Goal: Learn about a topic: Learn about a topic

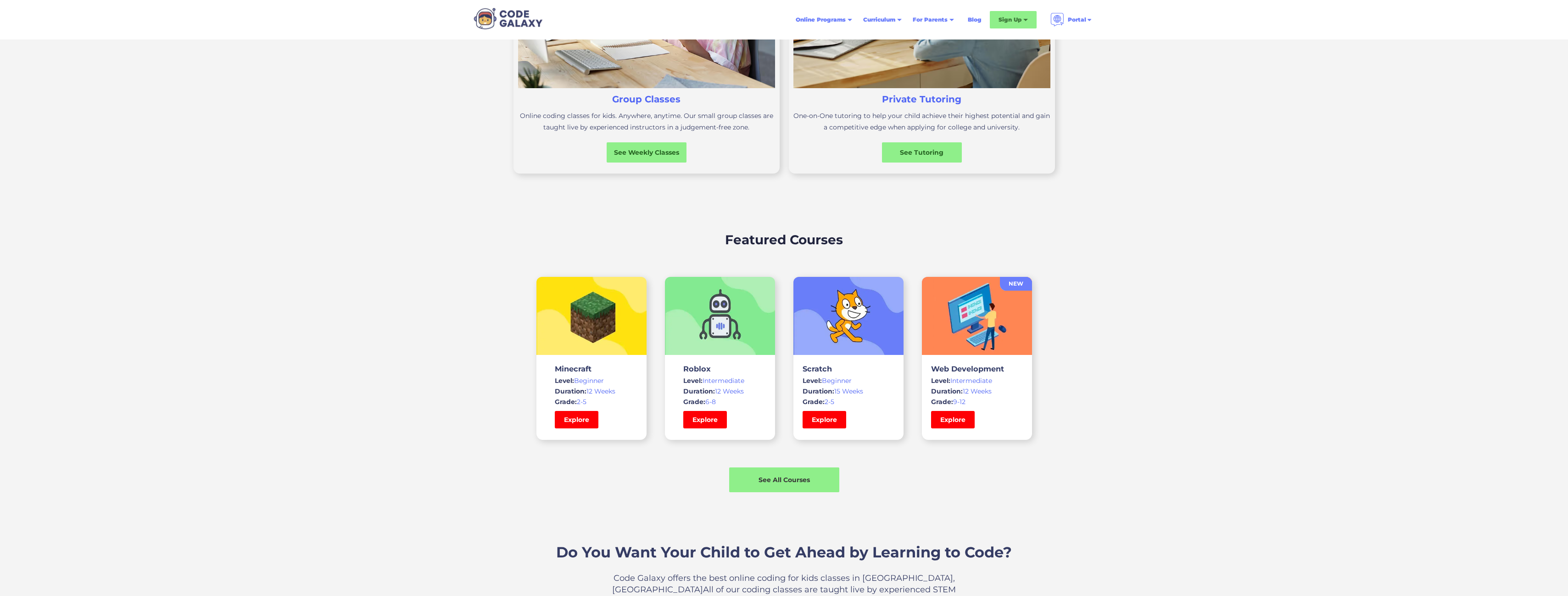
scroll to position [459, 0]
click at [809, 481] on div "See All Courses" at bounding box center [784, 479] width 115 height 10
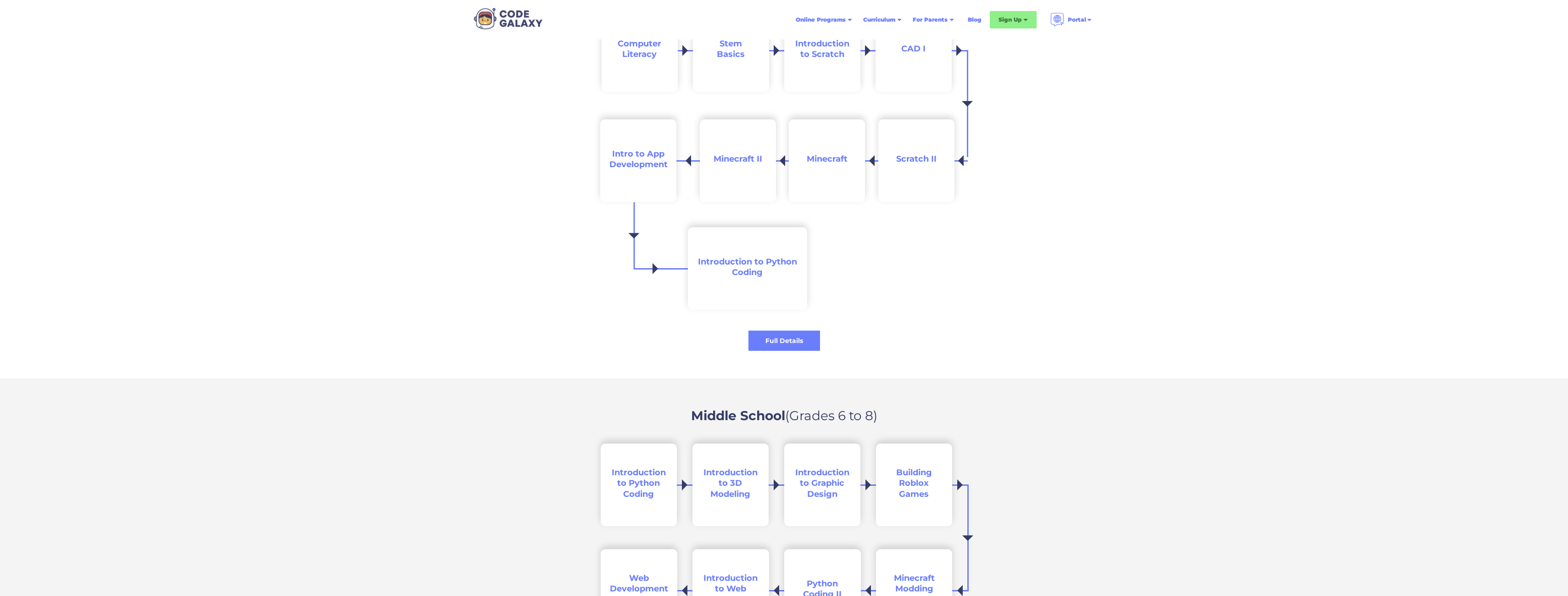
scroll to position [825, 0]
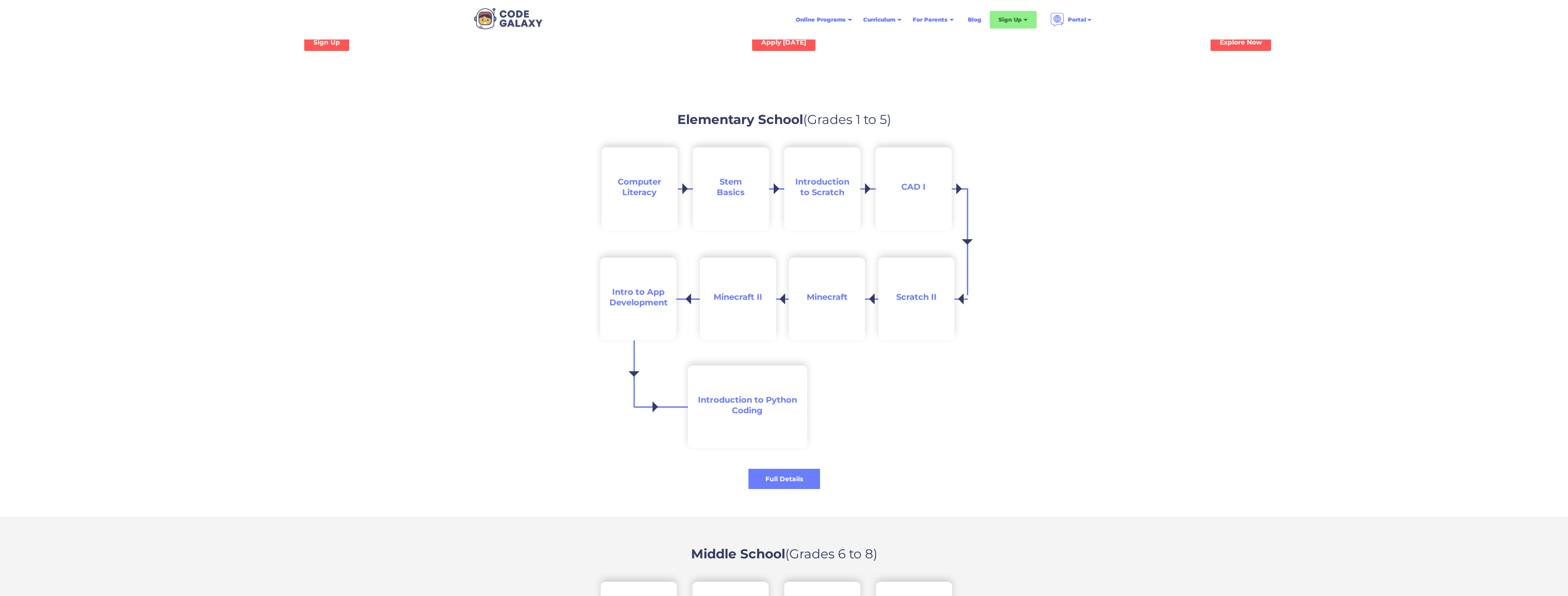
click at [918, 296] on span "Scratch II" at bounding box center [916, 297] width 40 height 10
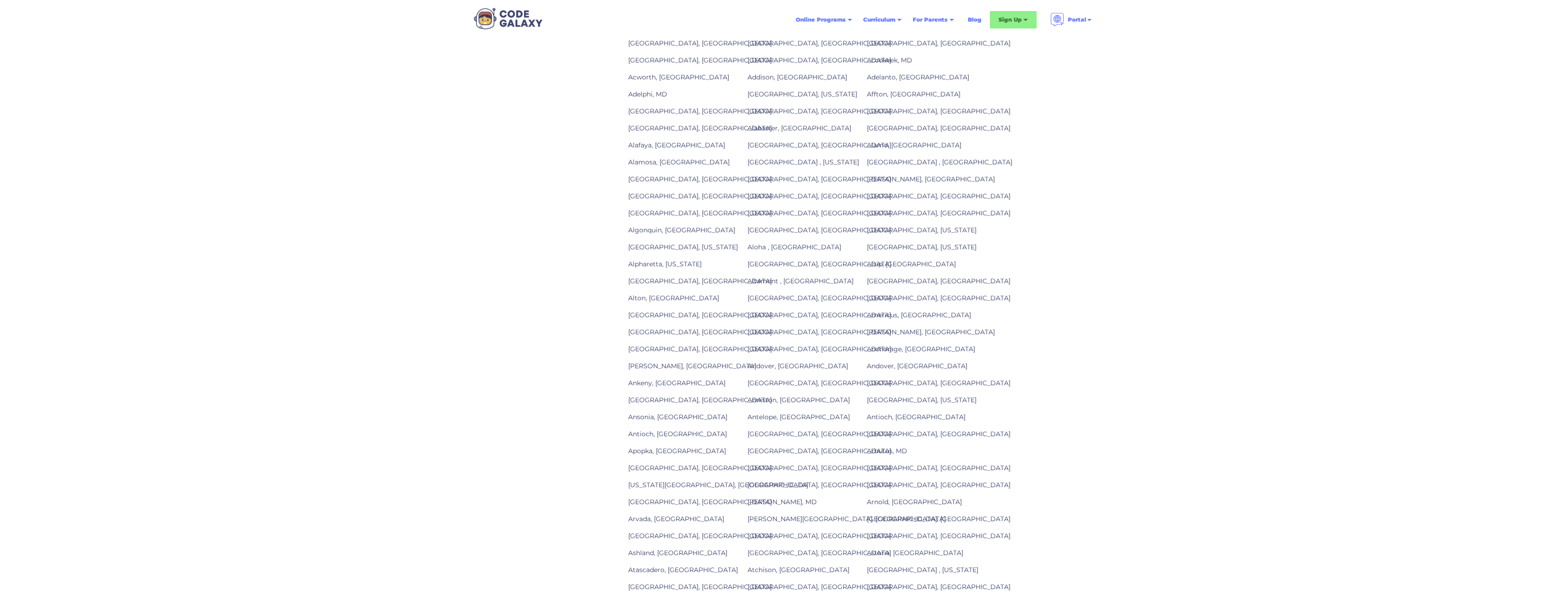
scroll to position [688, 0]
